Goal: Task Accomplishment & Management: Use online tool/utility

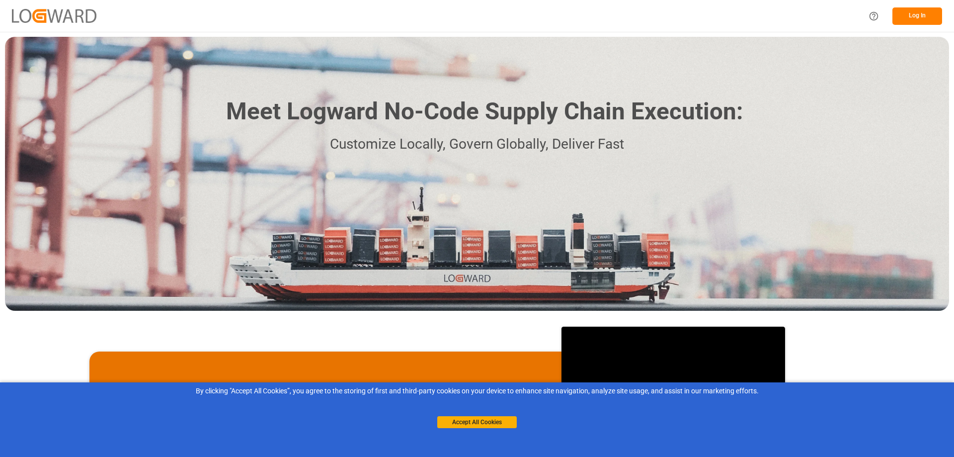
click at [924, 20] on button "Log In" at bounding box center [918, 15] width 50 height 17
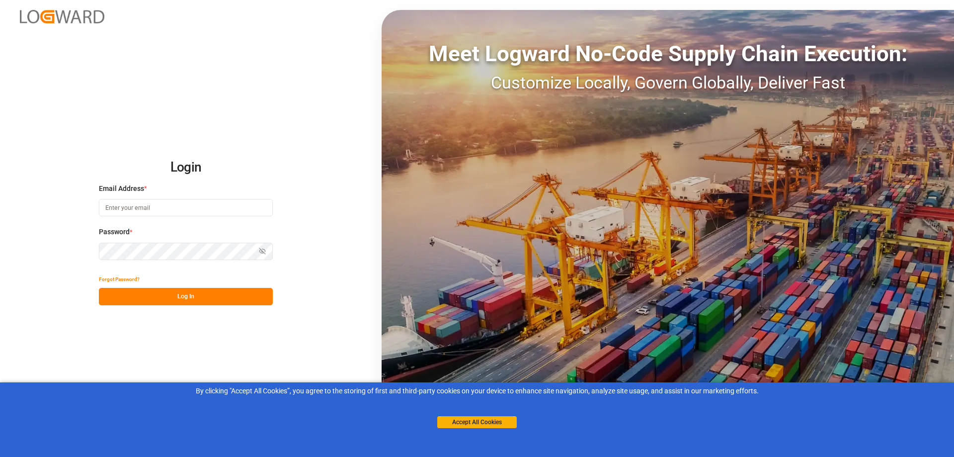
type input "[EMAIL_ADDRESS][PERSON_NAME][DOMAIN_NAME]"
click at [189, 297] on button "Log In" at bounding box center [186, 296] width 174 height 17
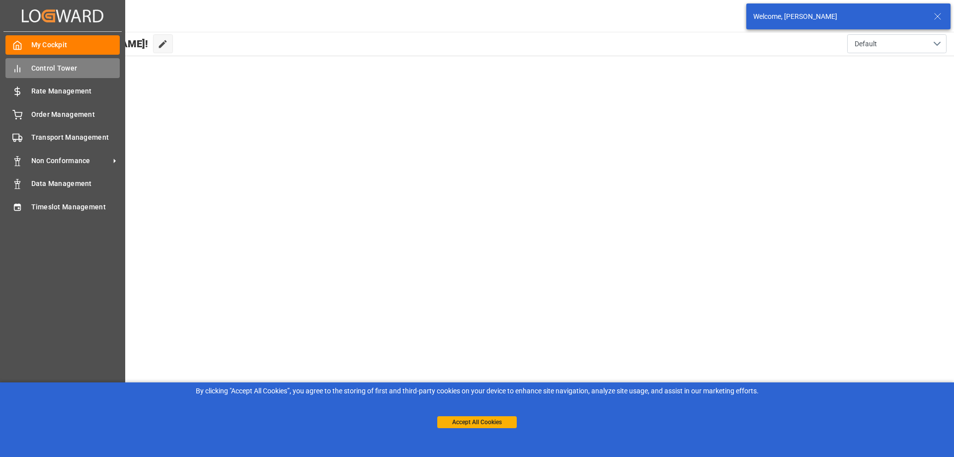
click at [20, 72] on line at bounding box center [20, 70] width 0 height 4
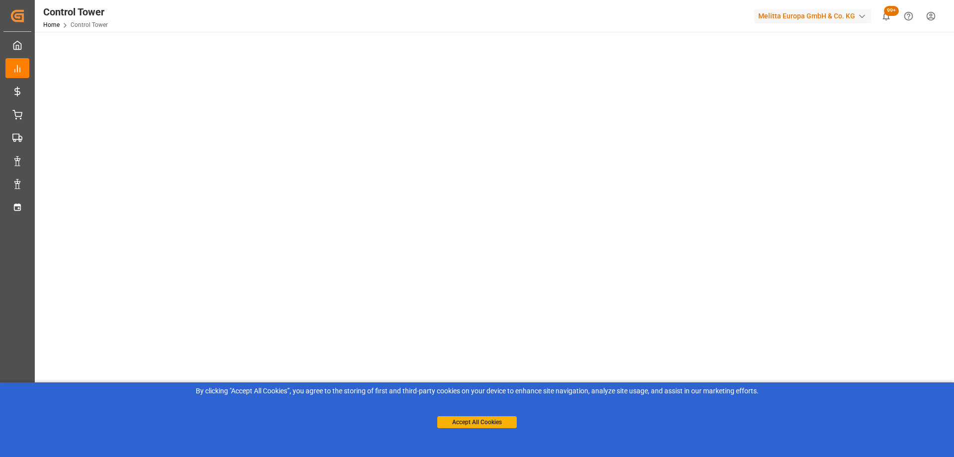
scroll to position [144, 0]
